Goal: Check status: Check status

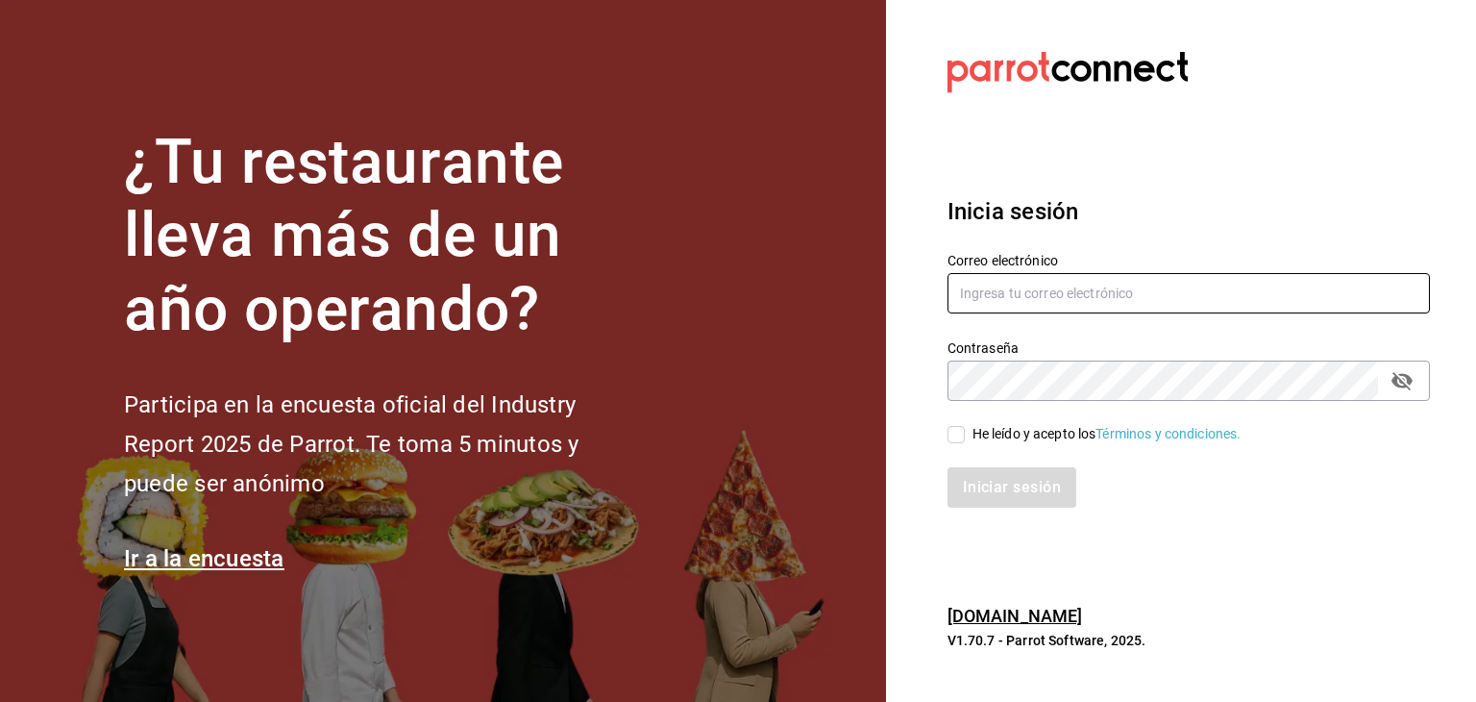
click at [1088, 293] on input "text" at bounding box center [1189, 293] width 482 height 40
paste input "jimmyboycafebistropp@gmail.com"
type input "jimmyboycafebistropp@gmail.com"
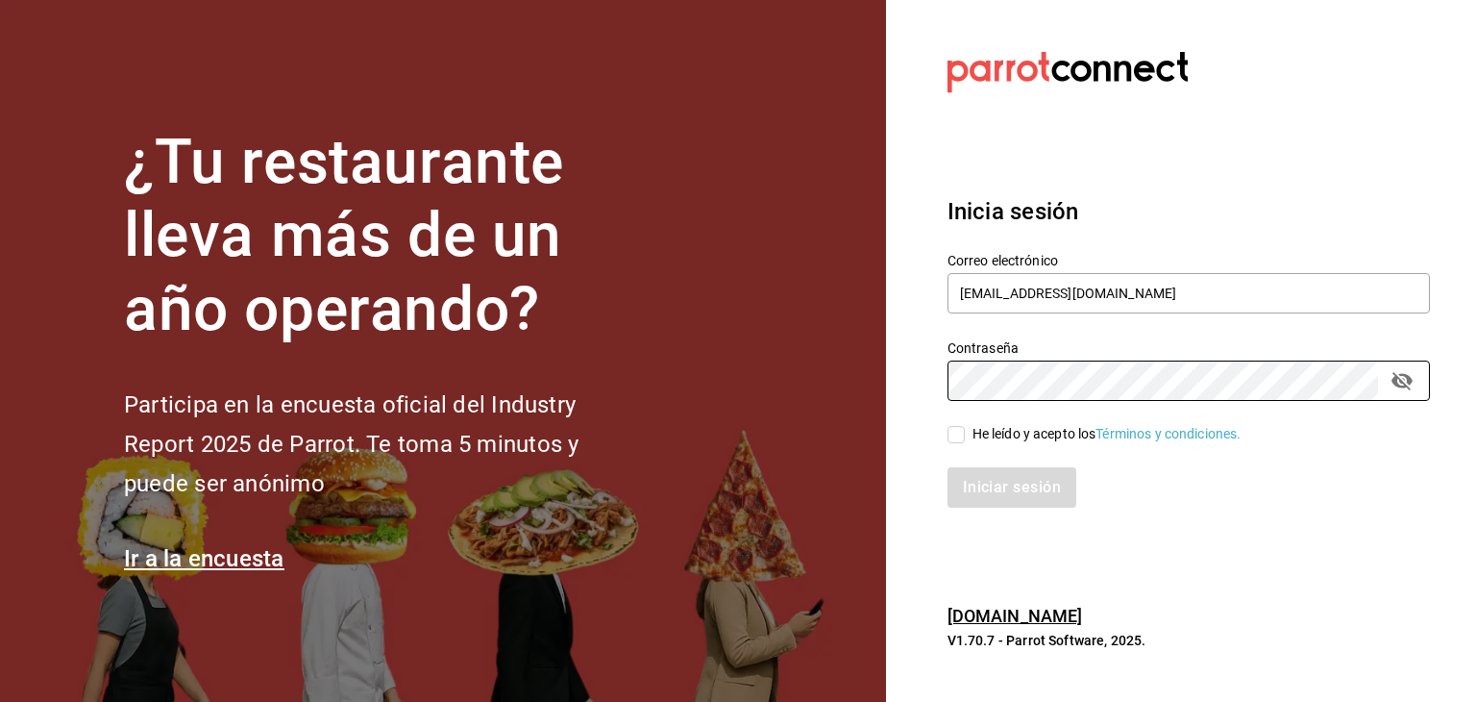
click at [962, 433] on input "He leído y acepto los Términos y condiciones." at bounding box center [956, 434] width 17 height 17
checkbox input "true"
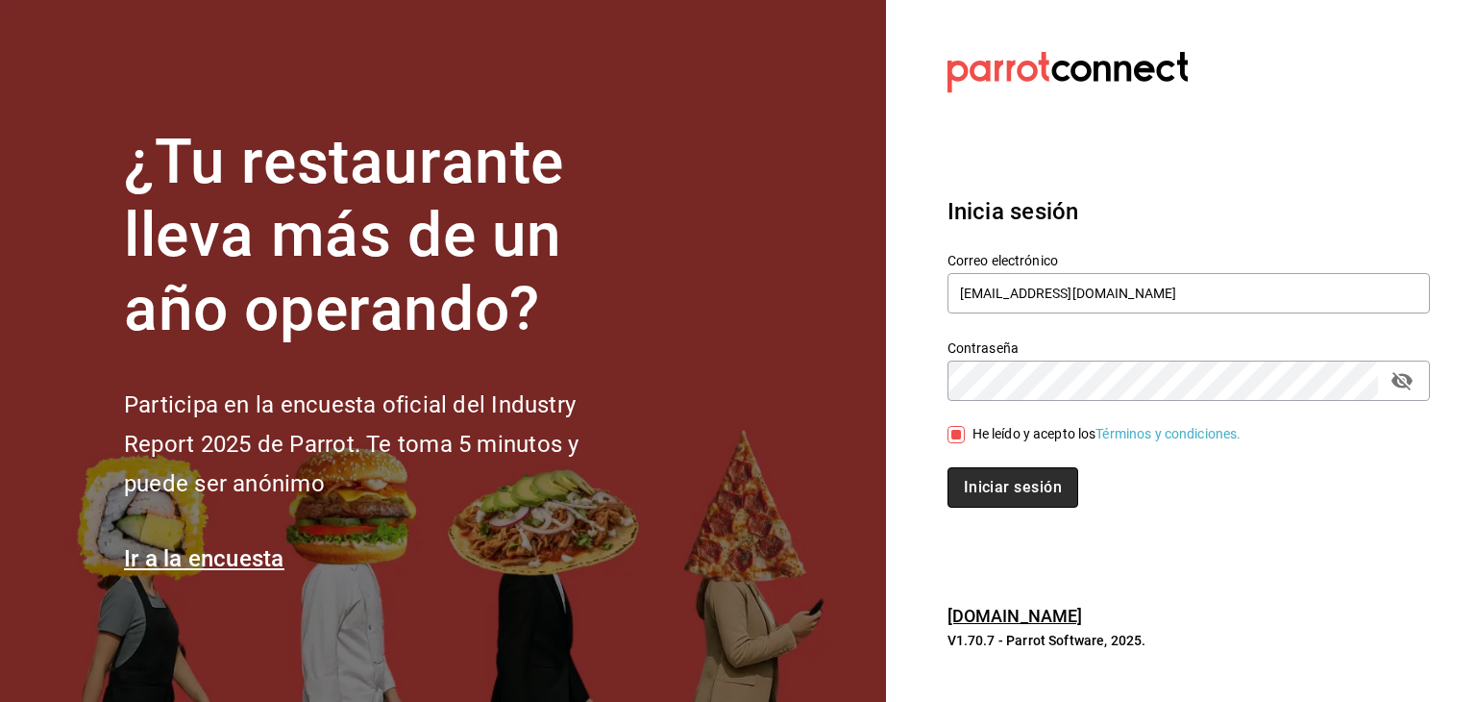
click at [980, 478] on button "Iniciar sesión" at bounding box center [1013, 487] width 131 height 40
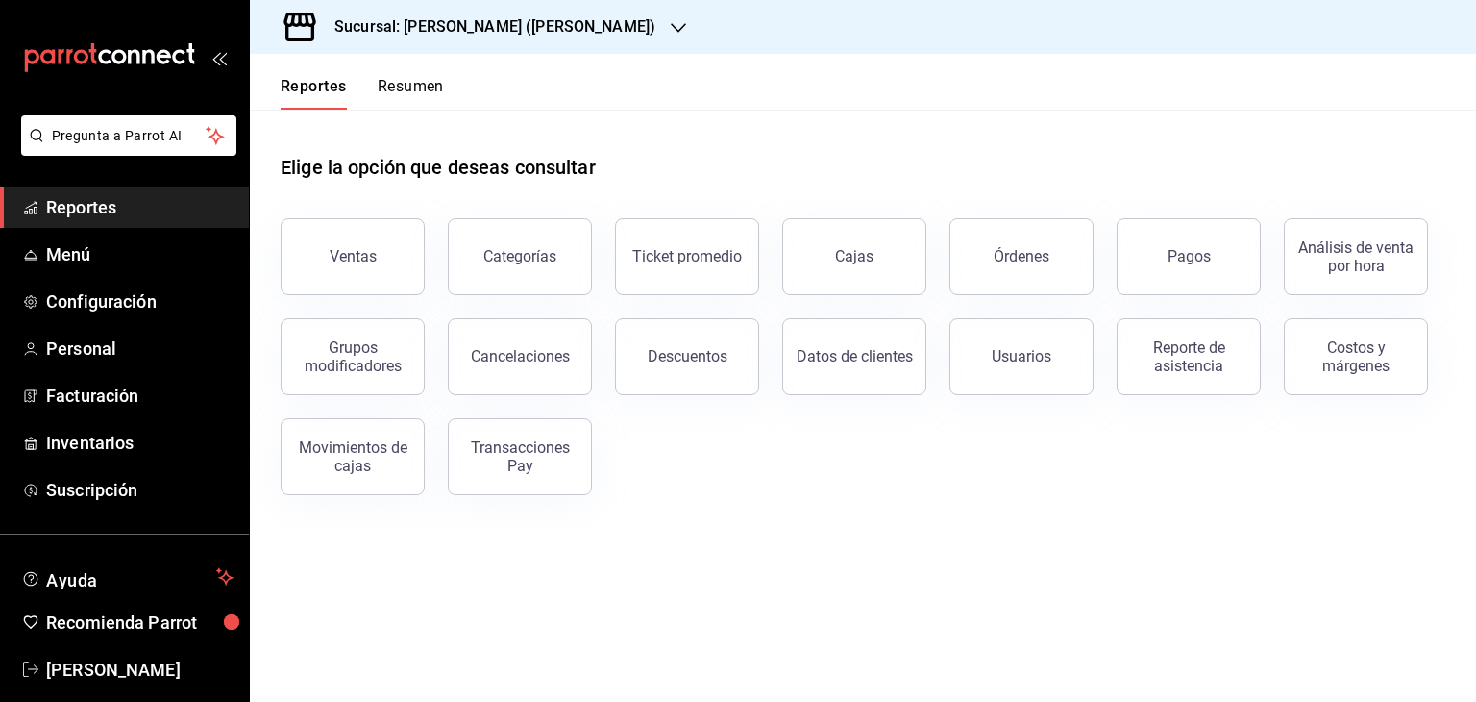
click at [671, 36] on div at bounding box center [678, 27] width 15 height 20
click at [435, 112] on div "[PERSON_NAME] (CDMX)" at bounding box center [394, 126] width 288 height 43
click at [1177, 262] on div "Pagos" at bounding box center [1189, 256] width 43 height 18
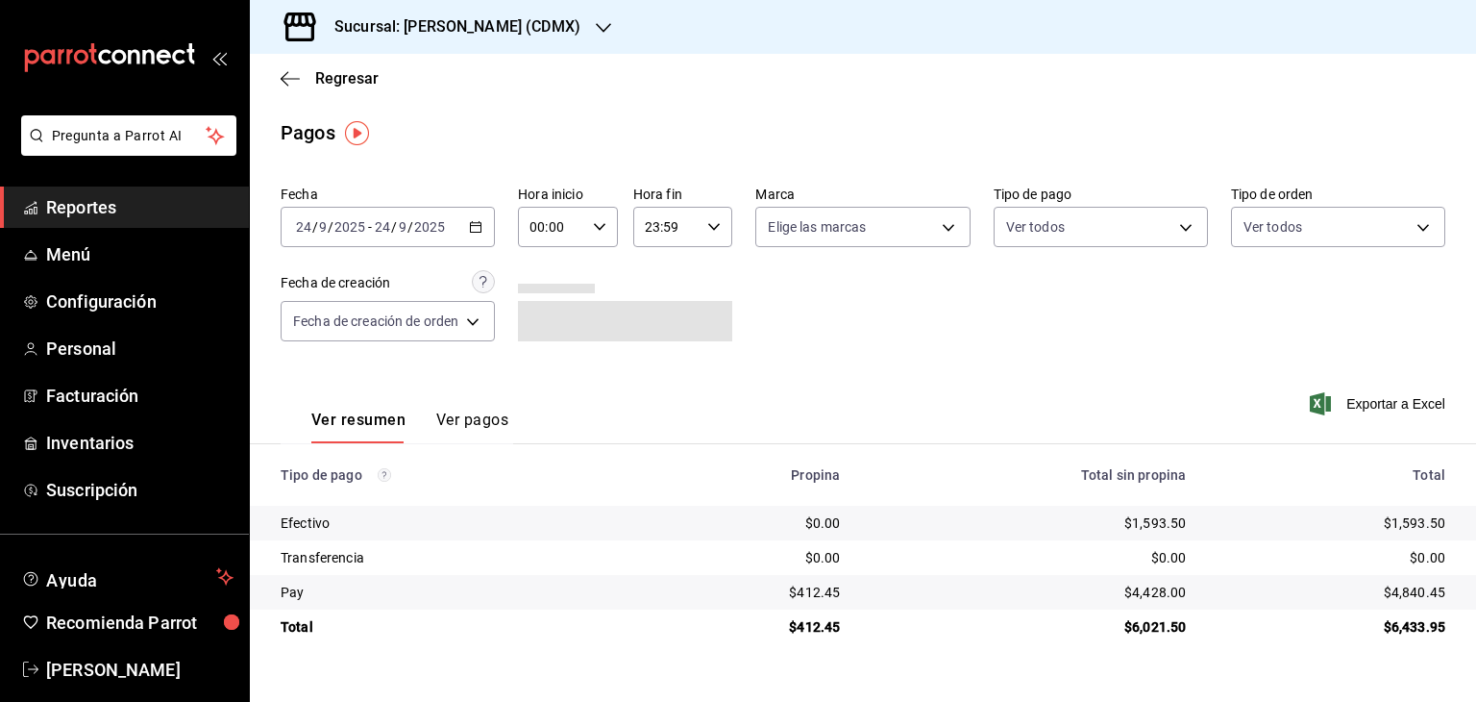
click at [467, 232] on div "[DATE] [DATE] - [DATE] [DATE]" at bounding box center [388, 227] width 214 height 40
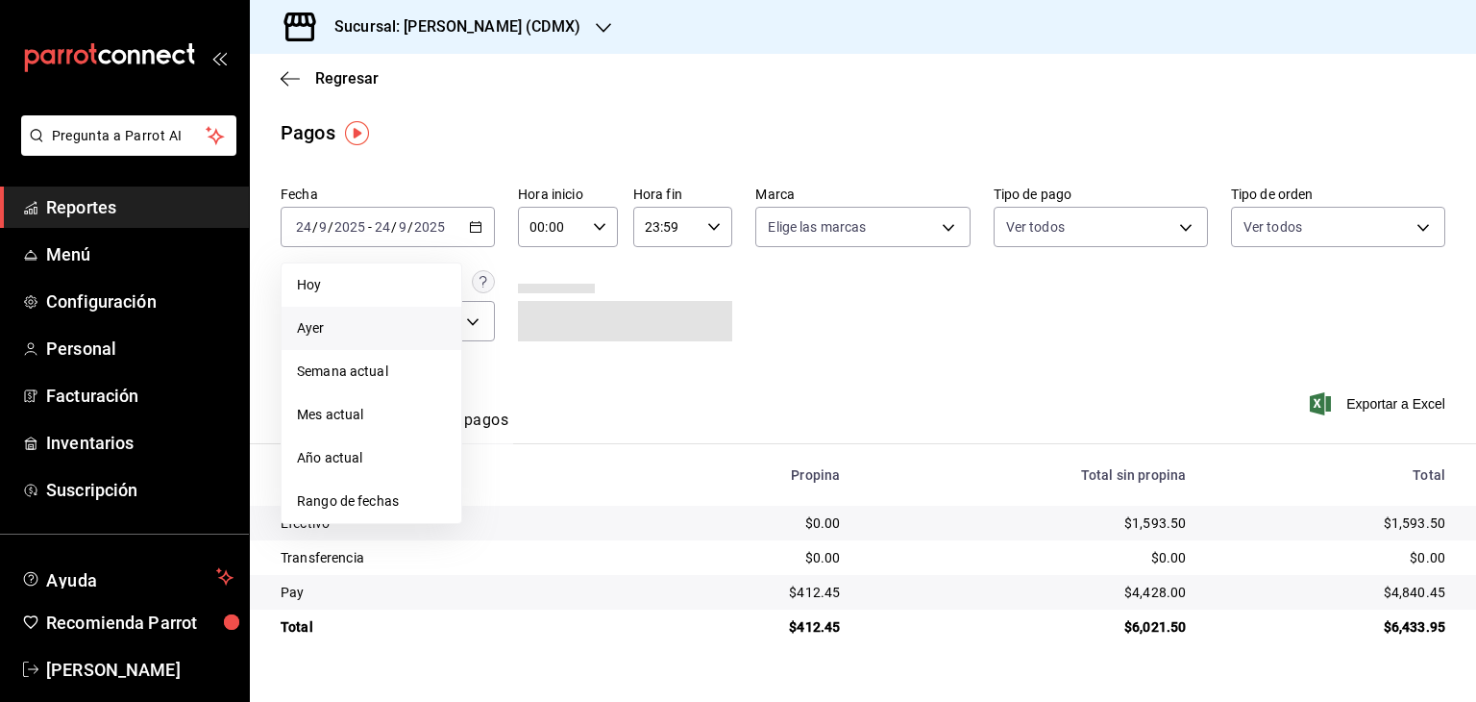
click at [370, 335] on span "Ayer" at bounding box center [371, 328] width 149 height 20
